Goal: Navigation & Orientation: Understand site structure

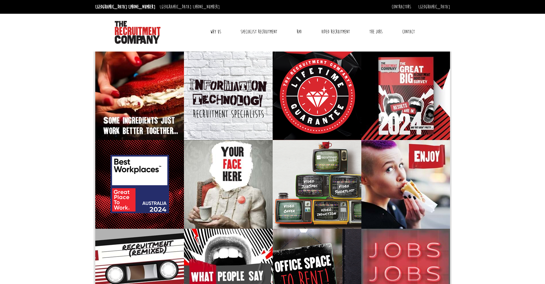
click at [215, 32] on link "Why Us" at bounding box center [215, 32] width 19 height 14
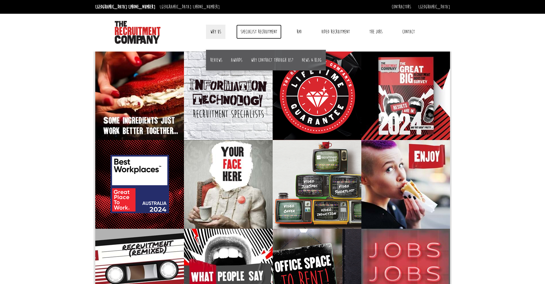
click at [255, 30] on link "Specialist Recruitment" at bounding box center [258, 32] width 45 height 14
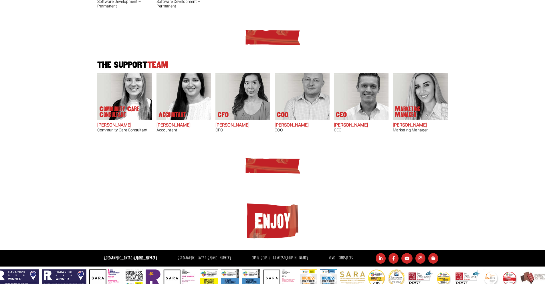
scroll to position [333, 0]
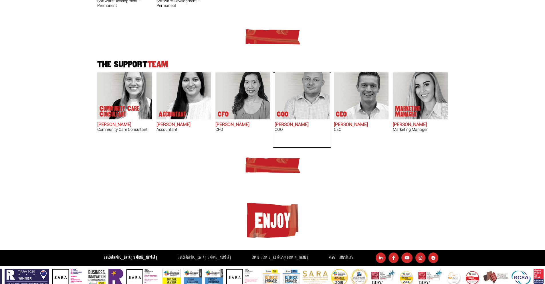
click at [282, 111] on p "COO" at bounding box center [282, 114] width 11 height 6
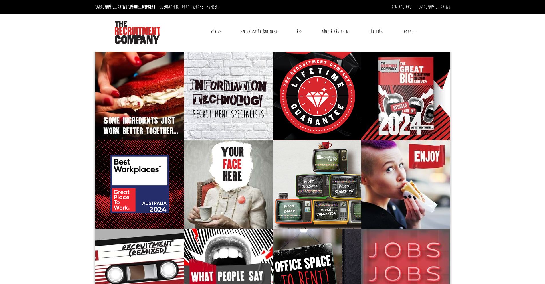
click at [217, 33] on link "Why Us" at bounding box center [215, 32] width 19 height 14
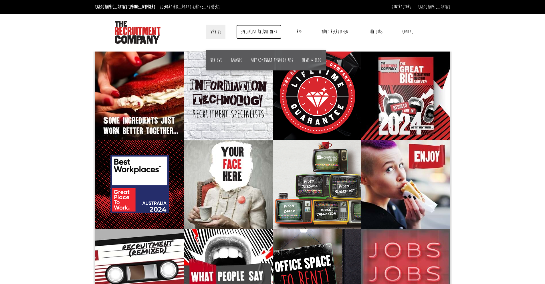
click at [256, 32] on link "Specialist Recruitment" at bounding box center [258, 32] width 45 height 14
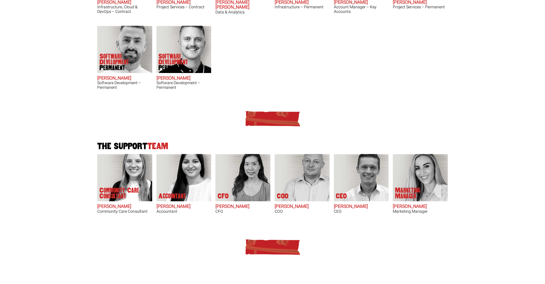
scroll to position [333, 0]
